Goal: Task Accomplishment & Management: Manage account settings

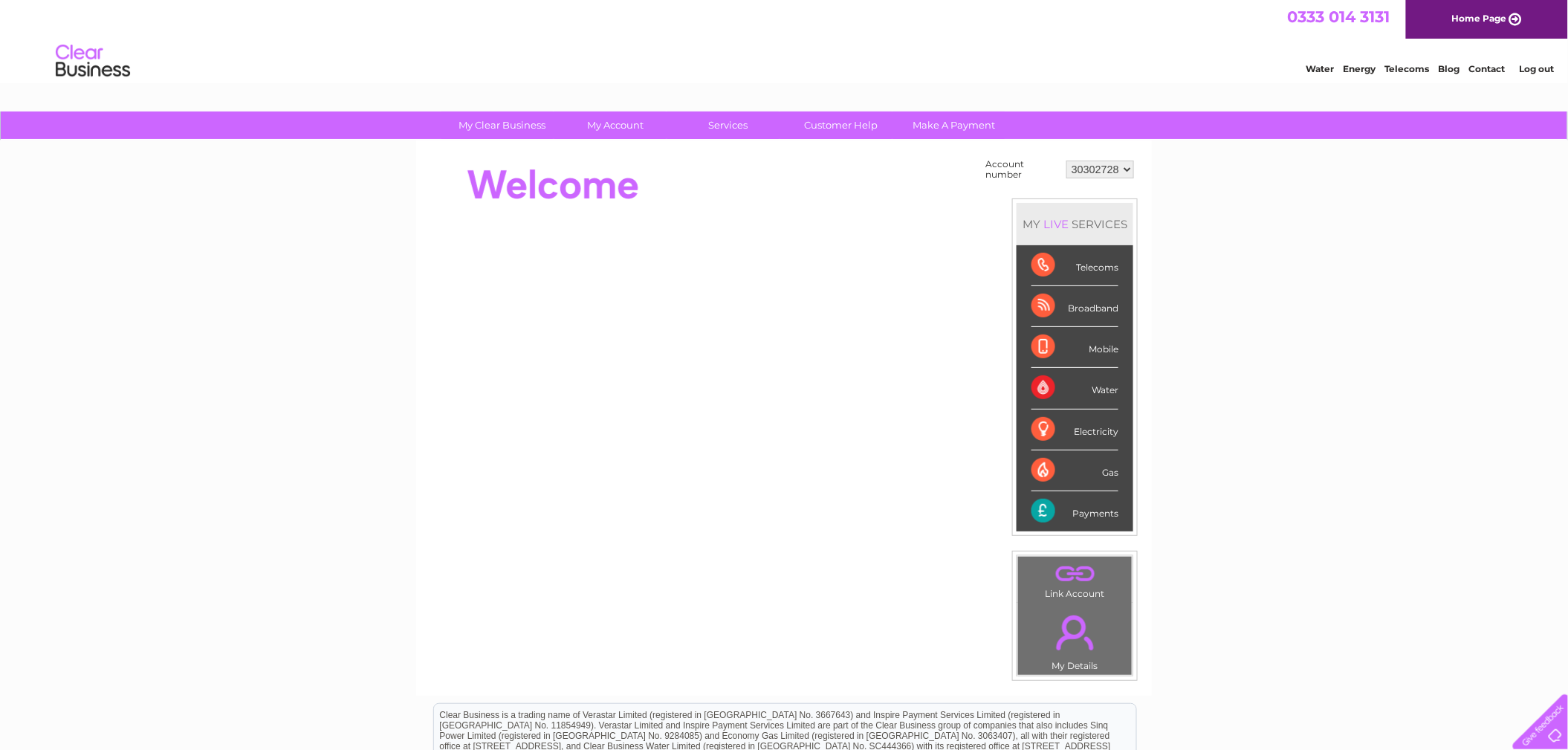
click at [1125, 170] on select "30302728" at bounding box center [1101, 170] width 68 height 18
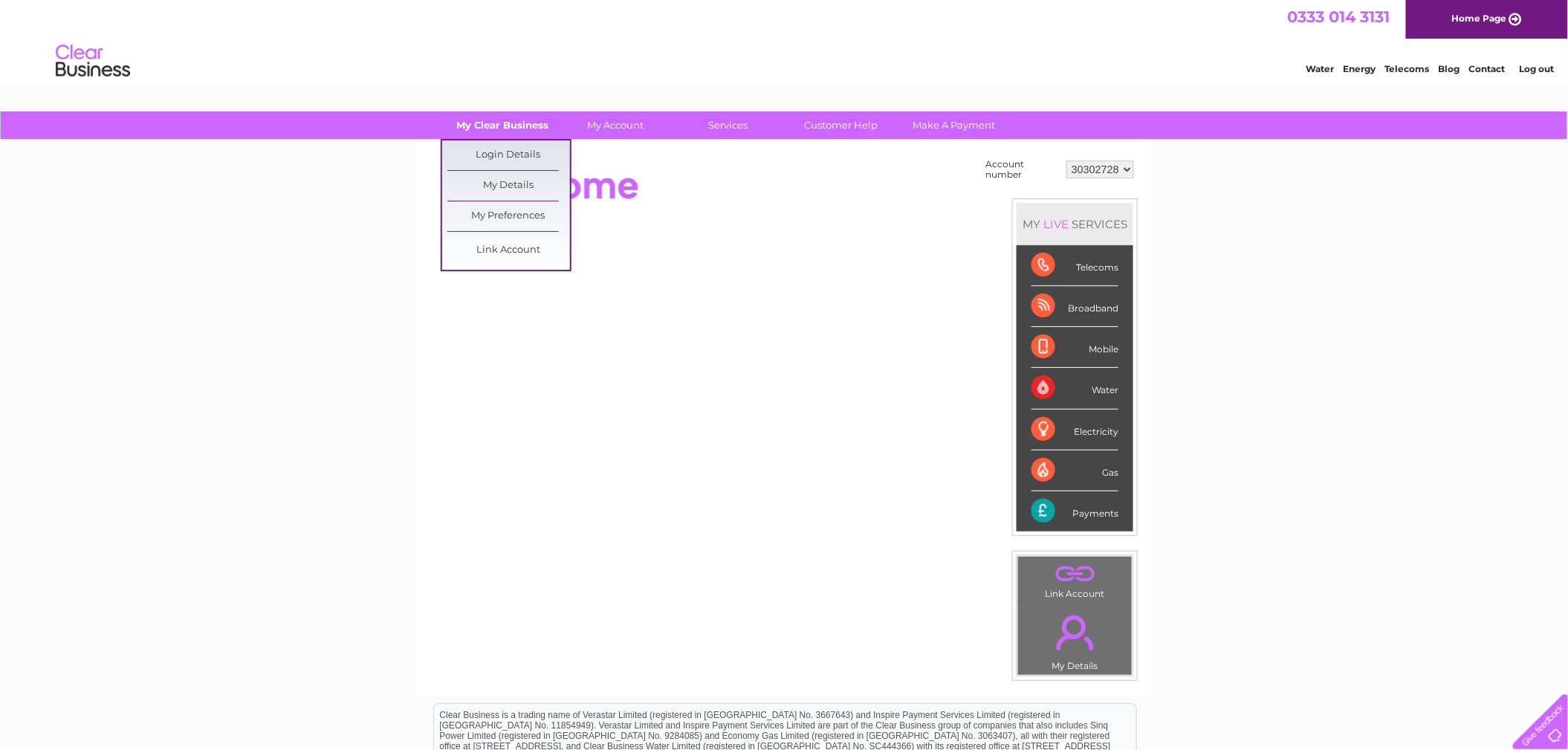
click at [515, 128] on link "My Clear Business" at bounding box center [503, 125] width 123 height 27
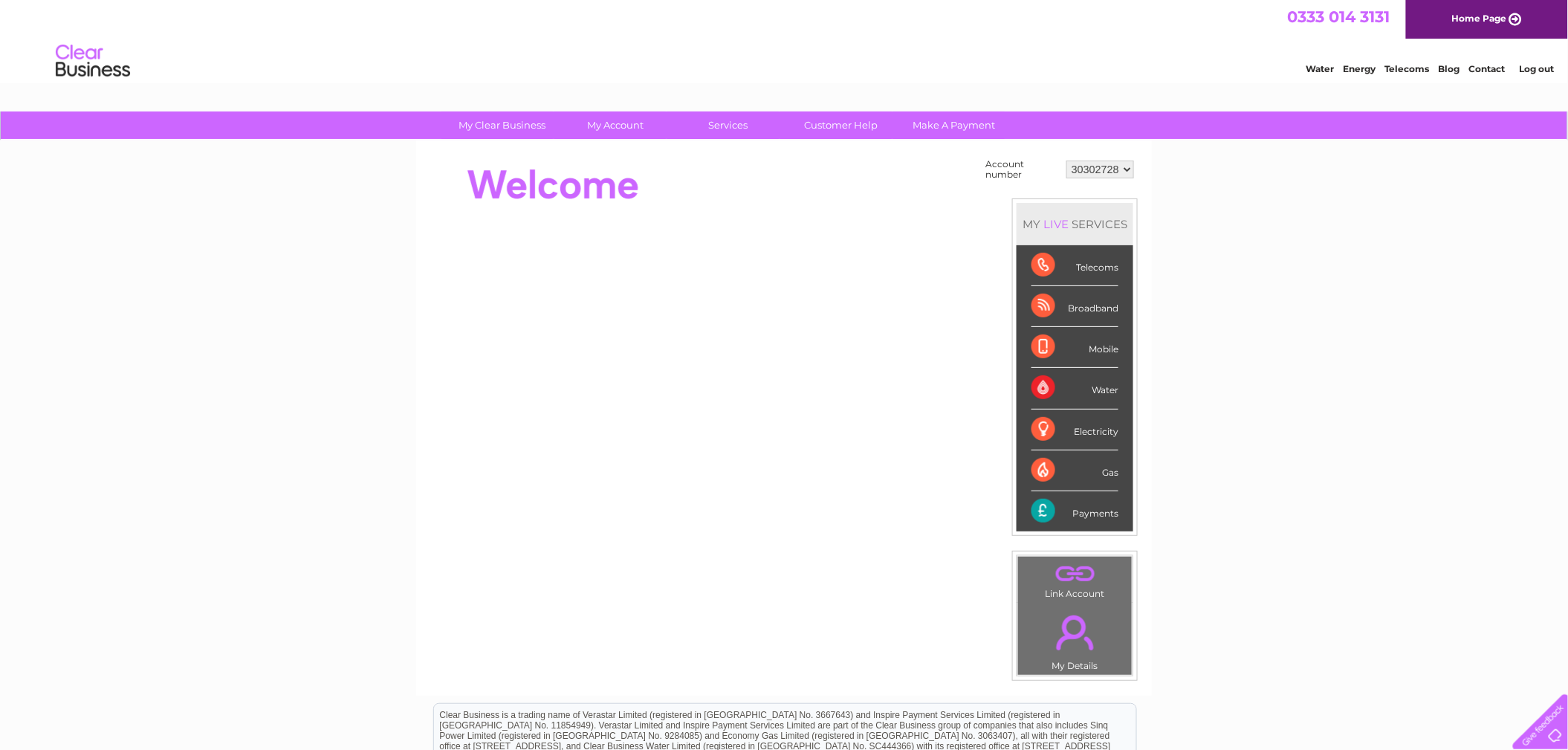
click at [605, 114] on link "My Account" at bounding box center [615, 125] width 123 height 27
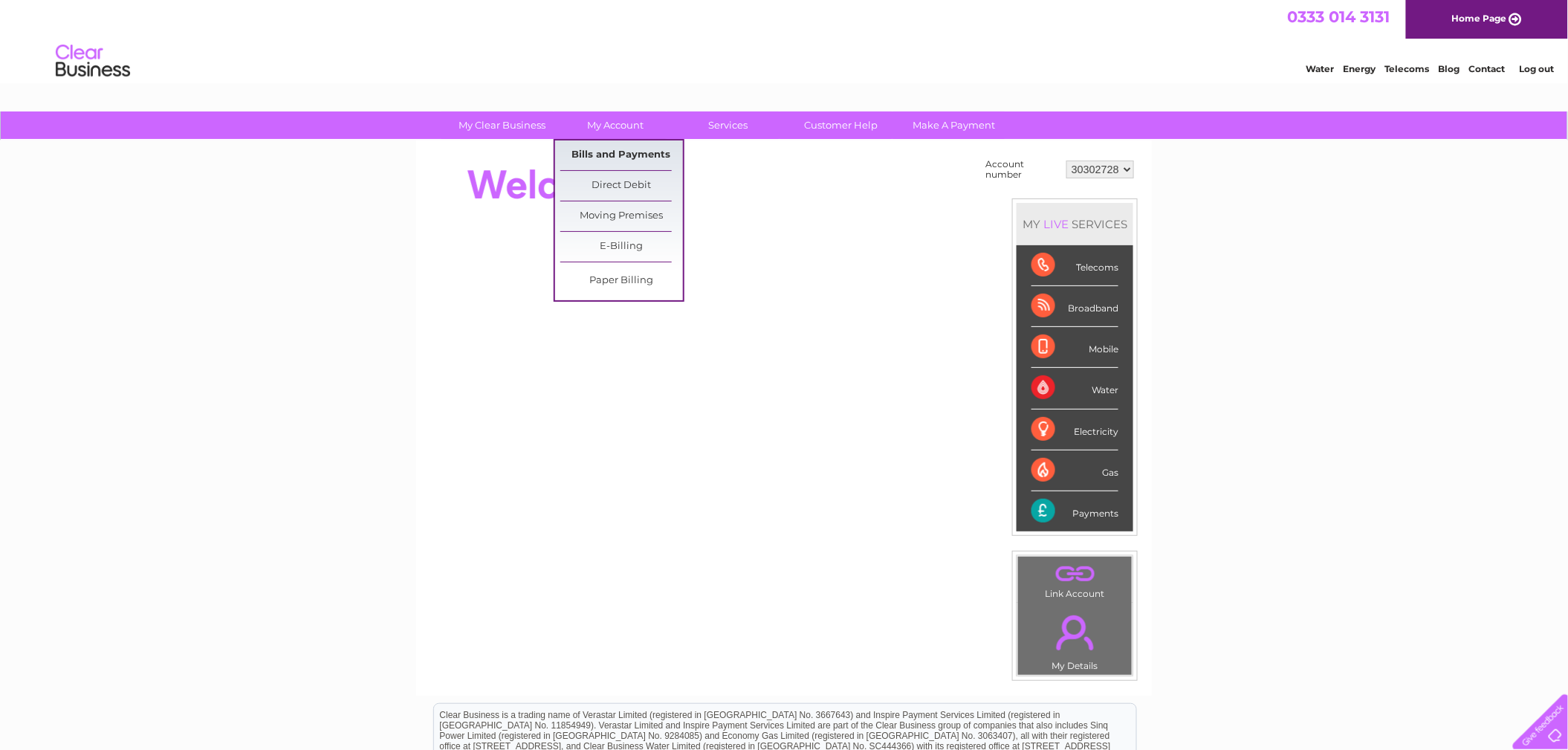
click at [609, 142] on link "Bills and Payments" at bounding box center [621, 155] width 123 height 29
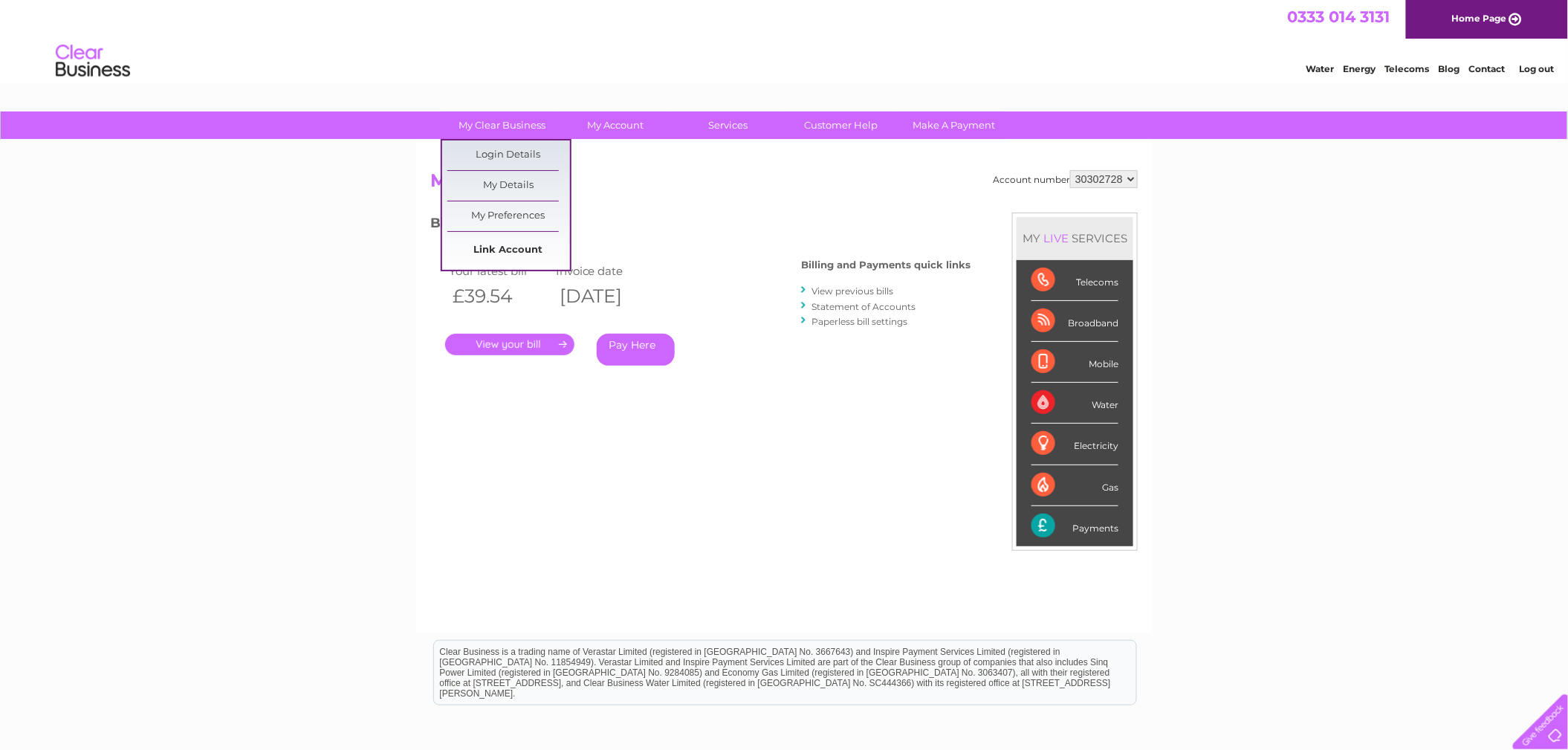
click at [505, 239] on link "Link Account" at bounding box center [509, 250] width 123 height 29
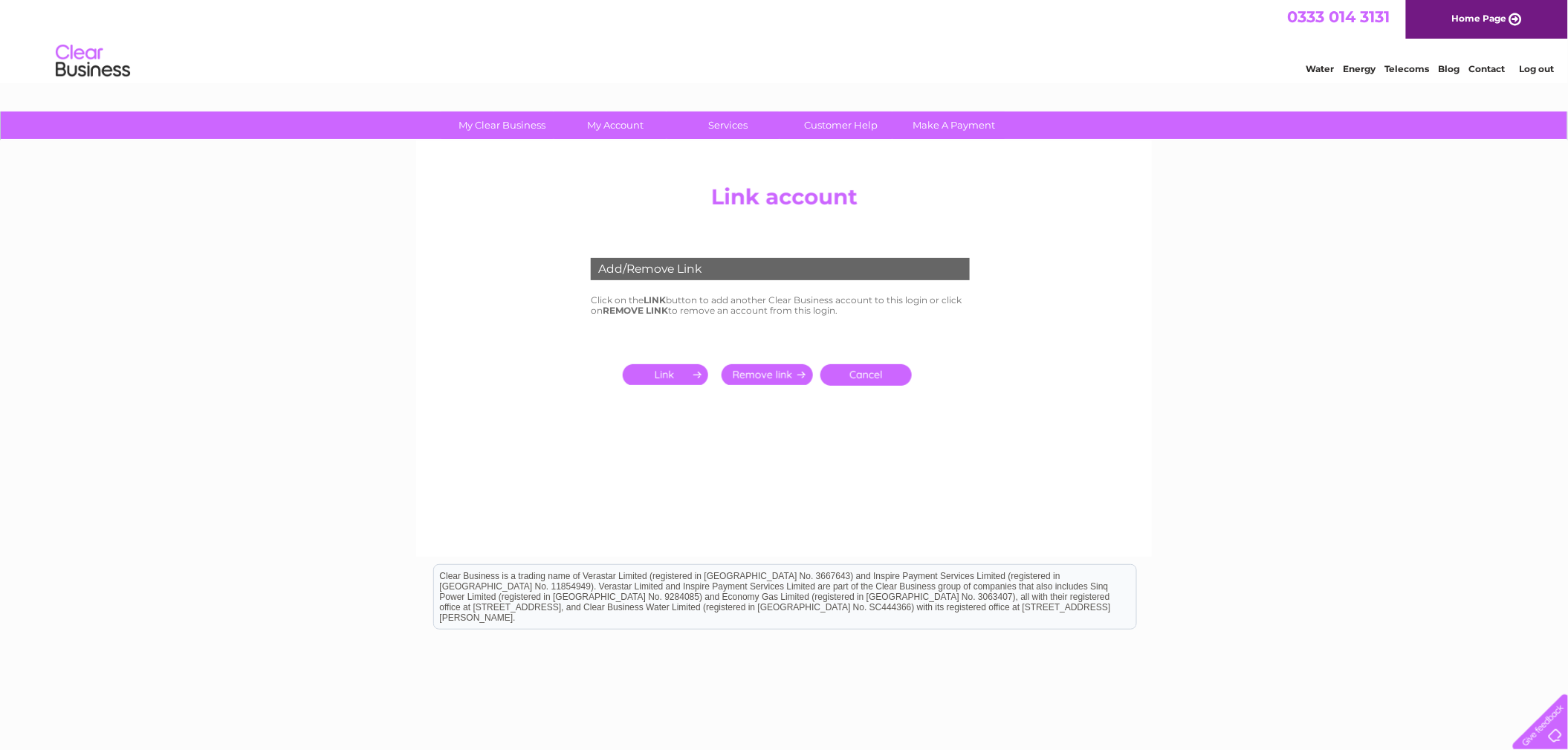
click at [660, 378] on input "submit" at bounding box center [668, 375] width 91 height 21
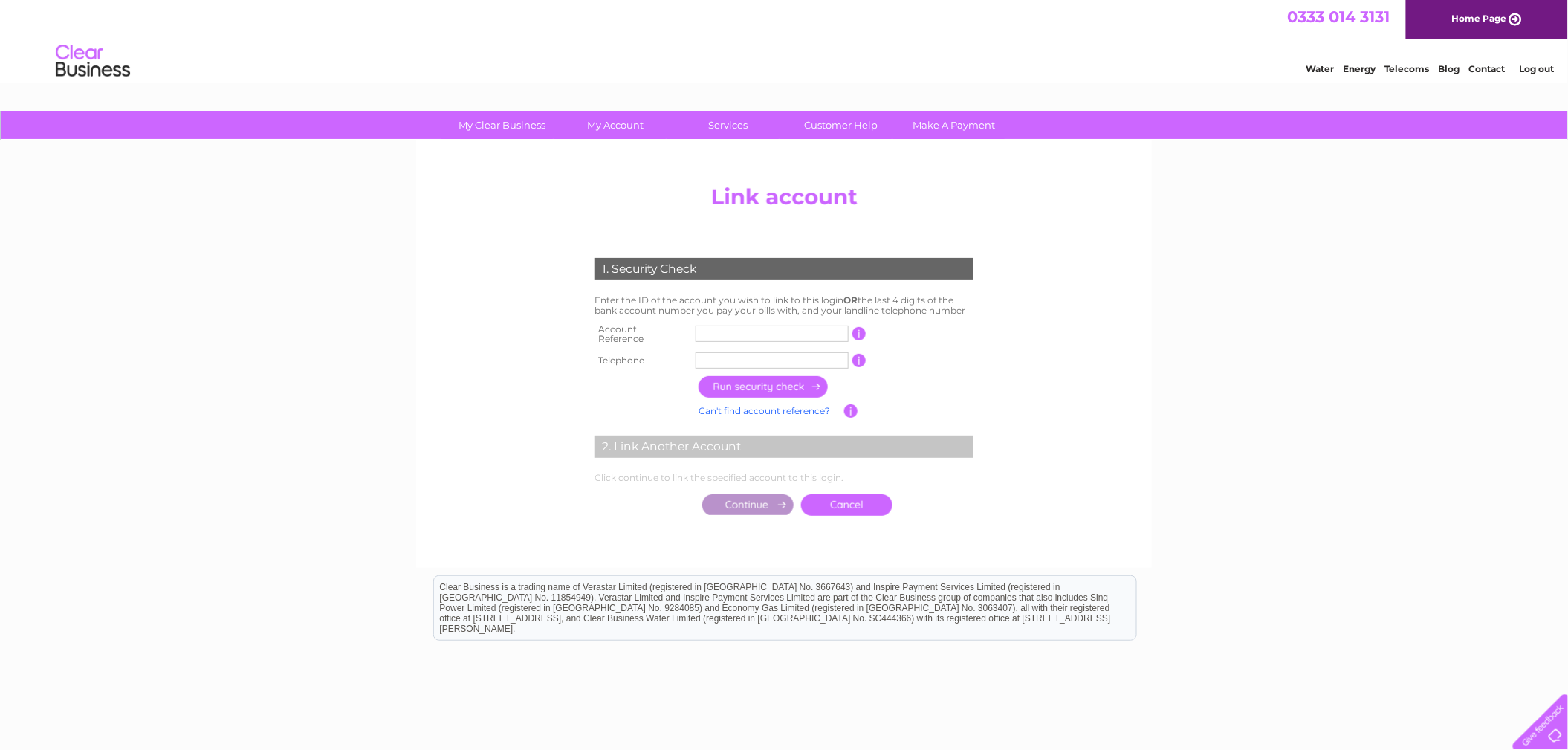
click at [762, 331] on input "text" at bounding box center [772, 334] width 153 height 17
click at [856, 354] on input "button" at bounding box center [859, 360] width 14 height 14
click at [860, 355] on input "button" at bounding box center [859, 360] width 14 height 14
click at [795, 327] on input "text" at bounding box center [772, 334] width 153 height 17
